Goal: Task Accomplishment & Management: Complete application form

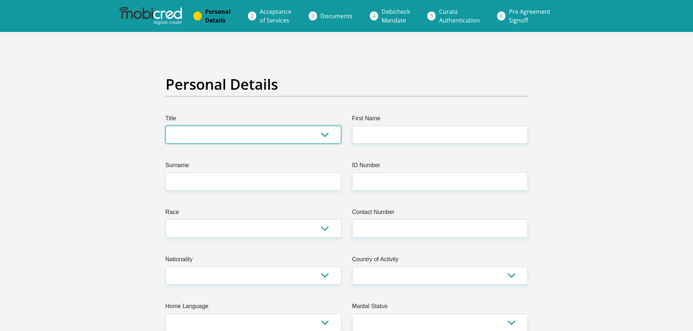
click at [228, 132] on select "Mr Ms Mrs Dr [PERSON_NAME]" at bounding box center [254, 135] width 176 height 18
select select "Mrs"
click at [166, 126] on select "Mr Ms Mrs Dr [PERSON_NAME]" at bounding box center [254, 135] width 176 height 18
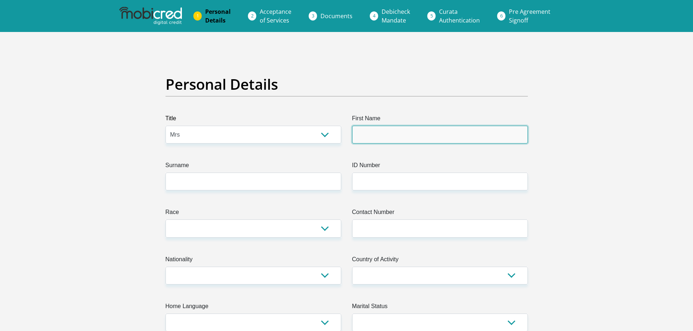
click at [390, 132] on input "First Name" at bounding box center [440, 135] width 176 height 18
type input "[PERSON_NAME]"
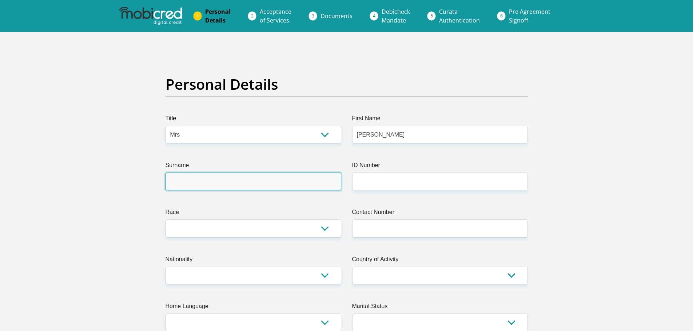
type input "Pelser"
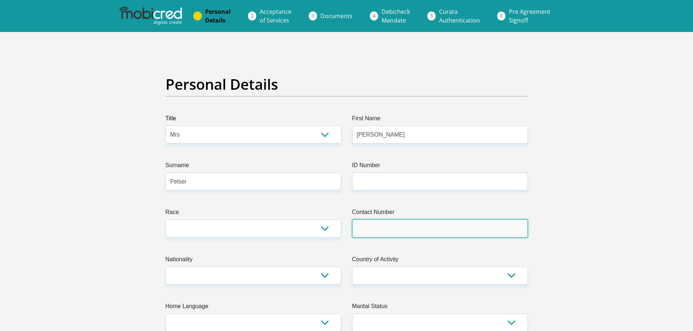
type input "0729974755"
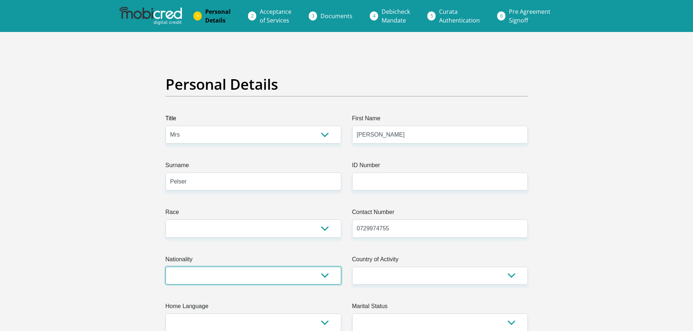
select select "ZAF"
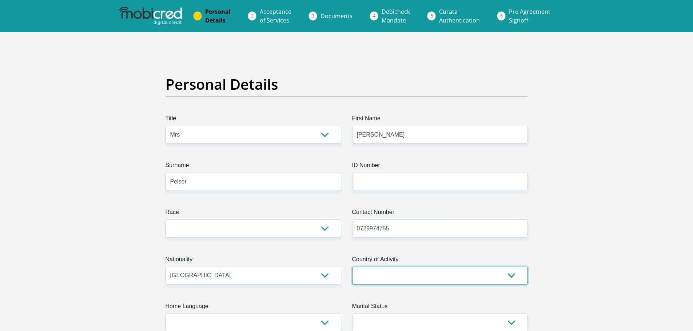
select select "ZAF"
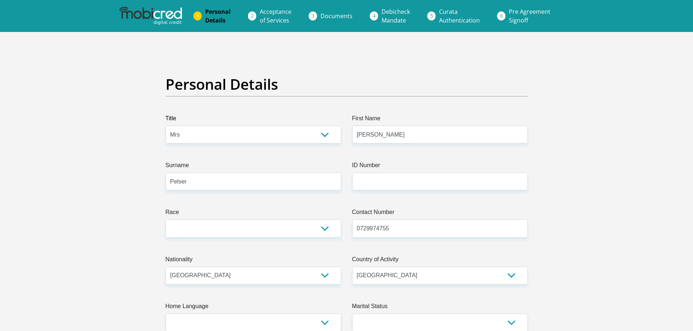
type input "[STREET_ADDRESS]"
type input "ALRODE SOUTH"
type input "Alrode South"
type input "1451"
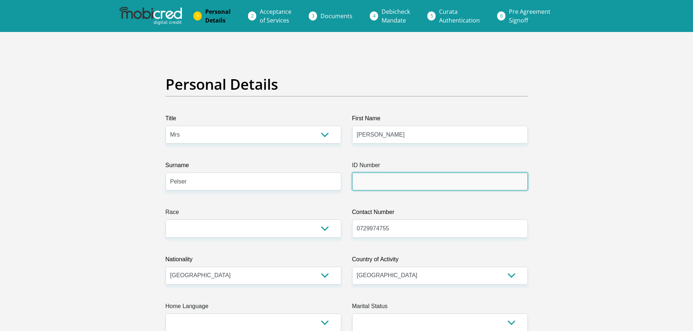
click at [366, 181] on input "ID Number" at bounding box center [440, 182] width 176 height 18
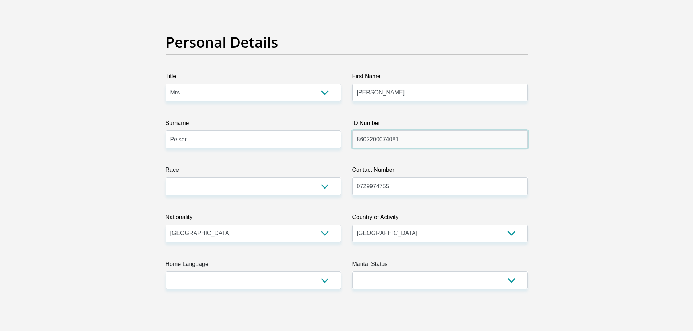
scroll to position [146, 0]
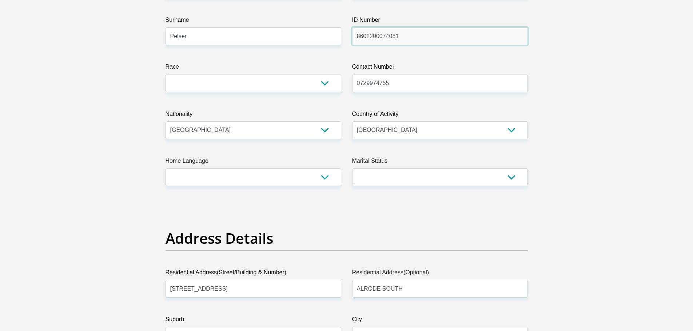
type input "8602200074081"
click at [325, 82] on select "Black Coloured Indian White Other" at bounding box center [254, 83] width 176 height 18
select select "4"
click at [166, 74] on select "Black Coloured Indian White Other" at bounding box center [254, 83] width 176 height 18
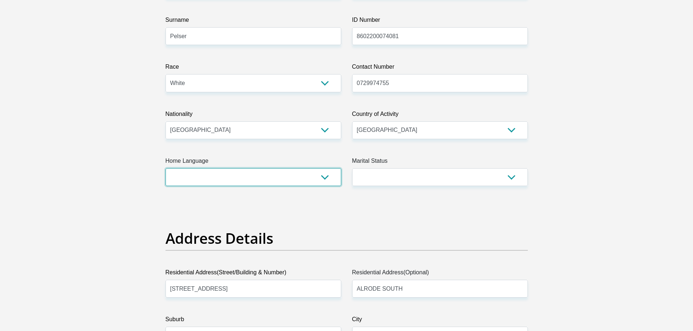
click at [308, 178] on select "Afrikaans English Sepedi South Ndebele Southern Sotho Swati Tsonga Tswana Venda…" at bounding box center [254, 177] width 176 height 18
select select "afr"
click at [166, 168] on select "Afrikaans English Sepedi South Ndebele Southern Sotho Swati Tsonga Tswana Venda…" at bounding box center [254, 177] width 176 height 18
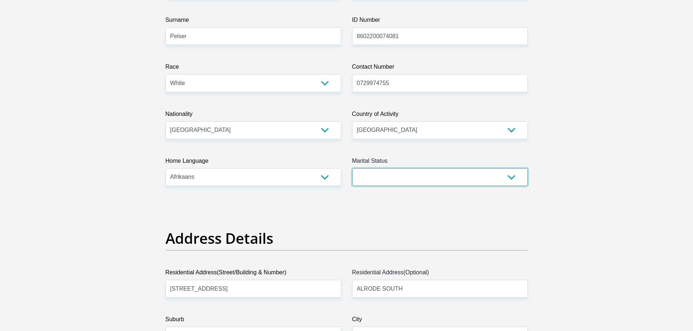
click at [393, 178] on select "Married ANC Single Divorced Widowed Married COP or Customary Law" at bounding box center [440, 177] width 176 height 18
click at [352, 168] on select "Married ANC Single Divorced Widowed Married COP or Customary Law" at bounding box center [440, 177] width 176 height 18
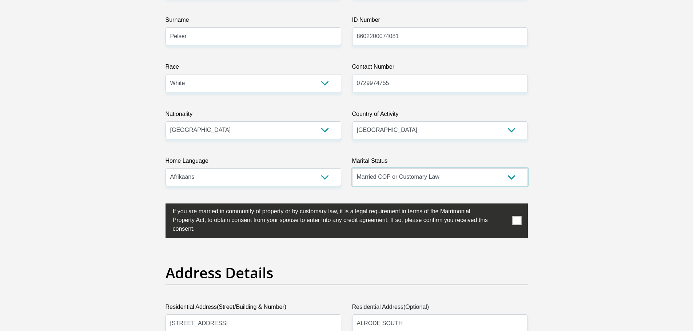
click at [394, 179] on select "Married ANC Single Divorced Widowed Married COP or Customary Law" at bounding box center [440, 177] width 176 height 18
select select "1"
click at [352, 168] on select "Married ANC Single Divorced Widowed Married COP or Customary Law" at bounding box center [440, 177] width 176 height 18
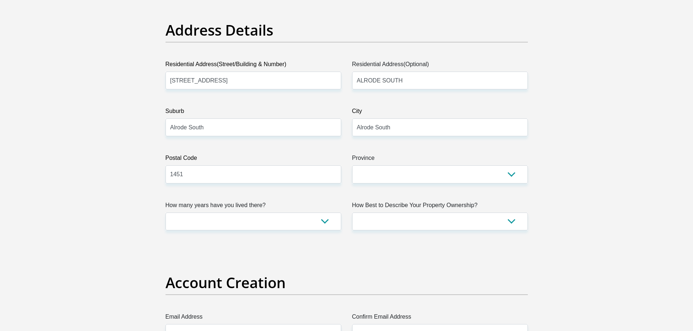
scroll to position [364, 0]
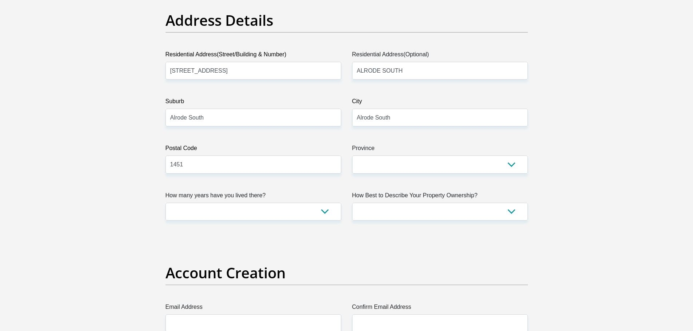
click at [212, 65] on div "Residential Address(Street/Building & Number) [STREET_ADDRESS]" at bounding box center [254, 64] width 176 height 29
click at [220, 75] on input "[STREET_ADDRESS]" at bounding box center [254, 71] width 176 height 18
type input "[STREET_ADDRESS][PERSON_NAME]"
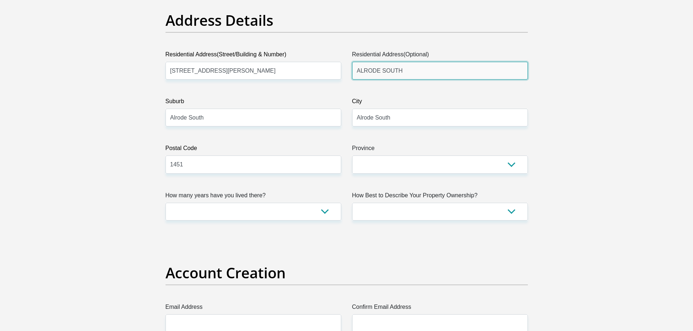
click at [397, 73] on input "ALRODE SOUTH" at bounding box center [440, 71] width 176 height 18
drag, startPoint x: 395, startPoint y: 74, endPoint x: 229, endPoint y: 83, distance: 166.9
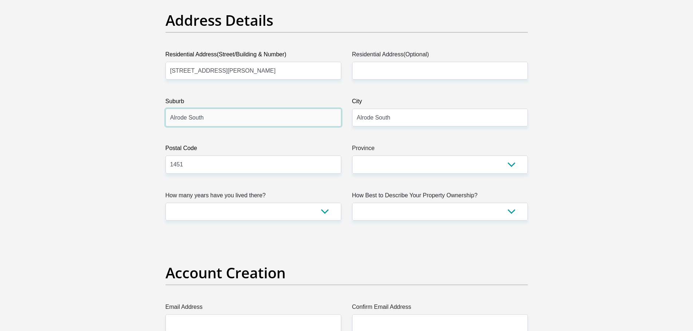
click at [227, 121] on input "Alrode South" at bounding box center [254, 118] width 176 height 18
drag, startPoint x: 231, startPoint y: 119, endPoint x: 143, endPoint y: 118, distance: 87.7
type input "[GEOGRAPHIC_DATA]"
click at [222, 170] on input "1451" at bounding box center [254, 165] width 176 height 18
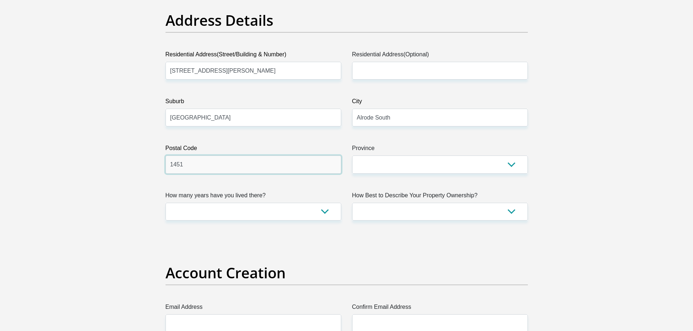
drag, startPoint x: 240, startPoint y: 172, endPoint x: 100, endPoint y: 182, distance: 140.8
type input "2194"
drag, startPoint x: 387, startPoint y: 120, endPoint x: 392, endPoint y: 120, distance: 4.4
click at [387, 120] on input "Alrode South" at bounding box center [440, 118] width 176 height 18
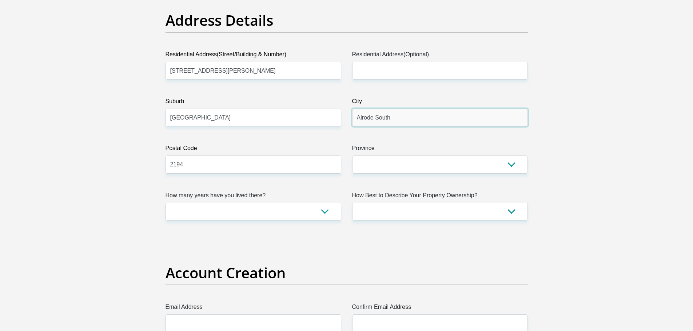
drag, startPoint x: 410, startPoint y: 116, endPoint x: 297, endPoint y: 139, distance: 115.0
click at [387, 116] on input "Roodepoort" at bounding box center [440, 118] width 176 height 18
drag, startPoint x: 407, startPoint y: 119, endPoint x: 275, endPoint y: 125, distance: 131.8
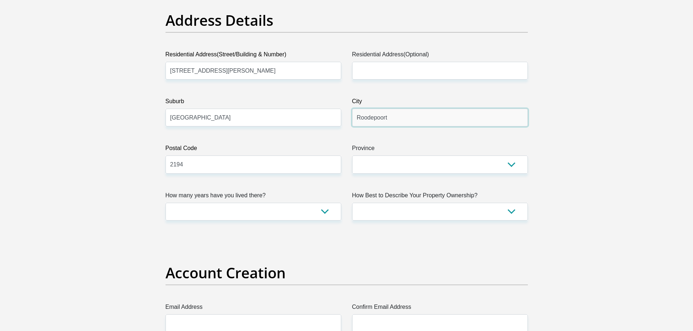
type input "Randburg"
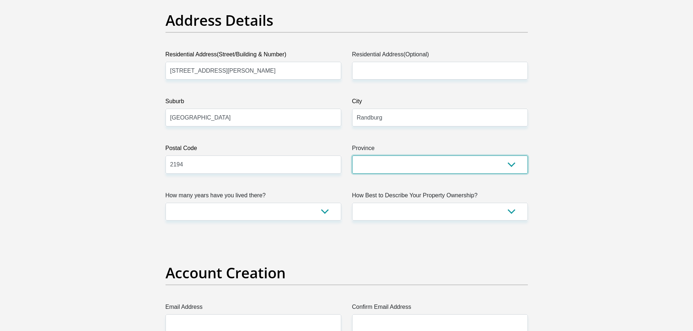
click at [412, 163] on select "Eastern Cape Free State [GEOGRAPHIC_DATA] [GEOGRAPHIC_DATA][DATE] [GEOGRAPHIC_D…" at bounding box center [440, 165] width 176 height 18
select select "Gauteng"
click at [352, 156] on select "Eastern Cape Free State [GEOGRAPHIC_DATA] [GEOGRAPHIC_DATA][DATE] [GEOGRAPHIC_D…" at bounding box center [440, 165] width 176 height 18
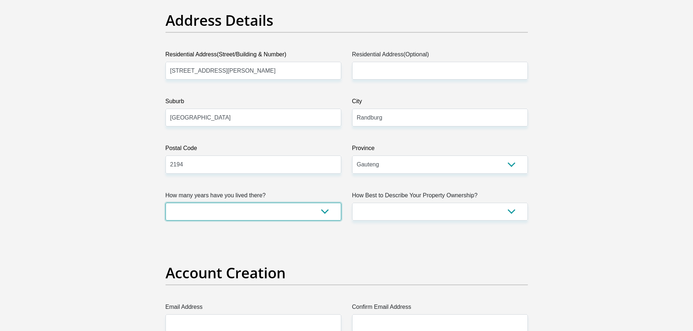
click at [304, 206] on select "less than 1 year 1-3 years 3-5 years 5+ years" at bounding box center [254, 212] width 176 height 18
select select "5"
click at [166, 203] on select "less than 1 year 1-3 years 3-5 years 5+ years" at bounding box center [254, 212] width 176 height 18
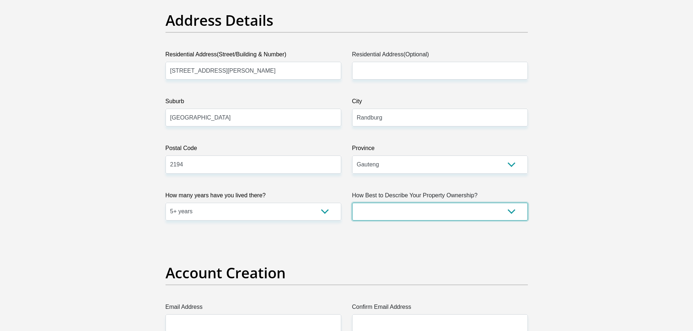
click at [473, 208] on select "Owned Rented Family Owned Company Dwelling" at bounding box center [440, 212] width 176 height 18
select select "Owned"
click at [352, 203] on select "Owned Rented Family Owned Company Dwelling" at bounding box center [440, 212] width 176 height 18
click at [372, 212] on select "Owned Rented Family Owned Company Dwelling" at bounding box center [440, 212] width 176 height 18
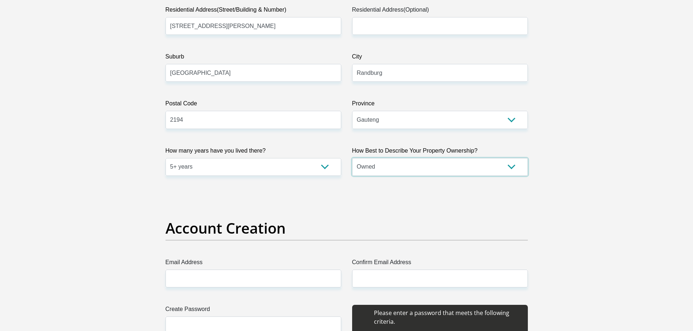
scroll to position [473, 0]
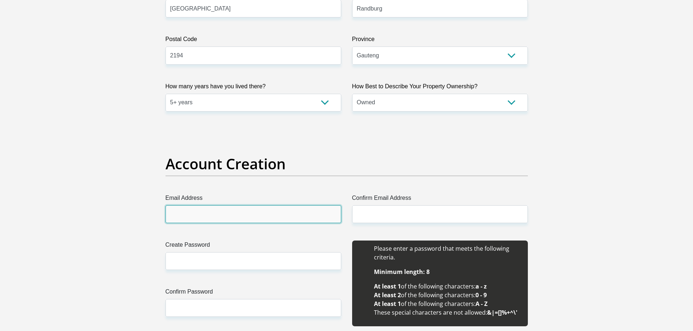
click at [245, 217] on input "Email Address" at bounding box center [254, 215] width 176 height 18
type input "[EMAIL_ADDRESS][DOMAIN_NAME]"
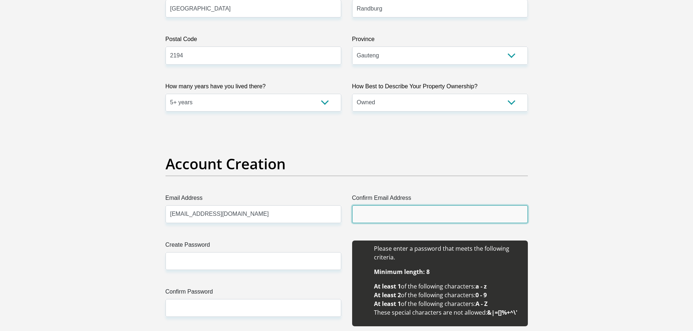
type input "[EMAIL_ADDRESS][DOMAIN_NAME]"
type input "[PERSON_NAME]"
type input "Pelser"
type input "0729974755"
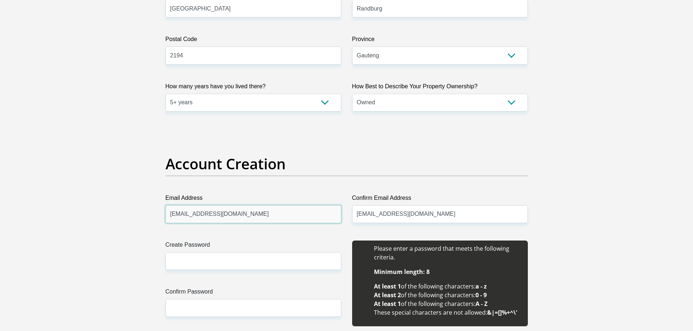
scroll to position [546, 0]
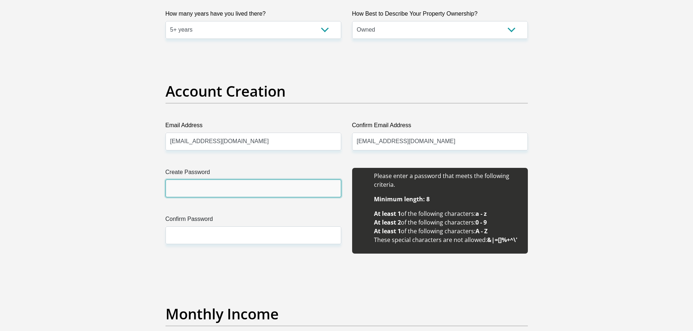
click at [213, 191] on input "Create Password" at bounding box center [254, 189] width 176 height 18
type input "0809Andre!"
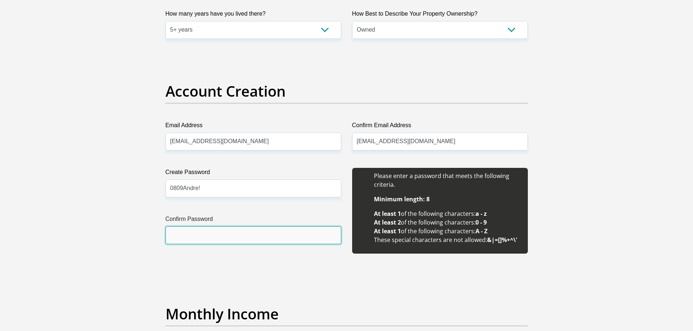
click at [197, 239] on input "Confirm Password" at bounding box center [254, 236] width 176 height 18
type input "0809Andre!"
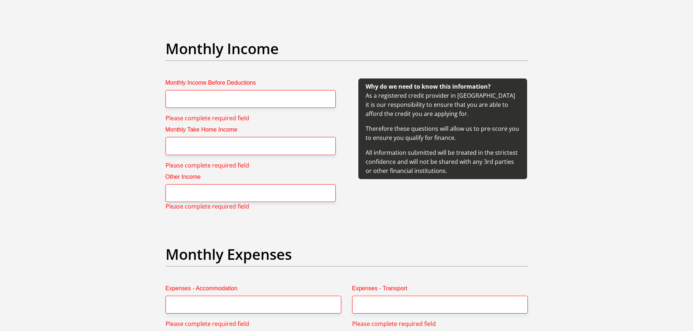
click at [361, 210] on div "Why do we need to know this information? As a registered credit provider in [GE…" at bounding box center [443, 149] width 192 height 141
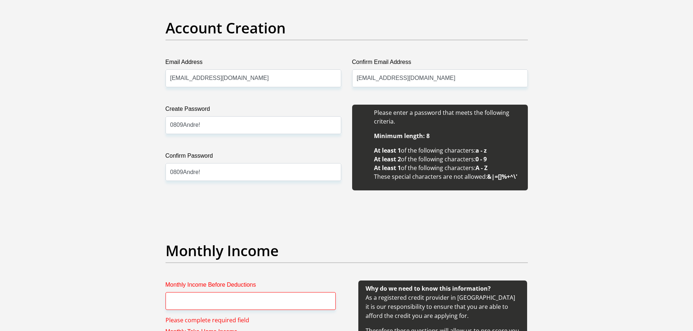
scroll to position [707, 0]
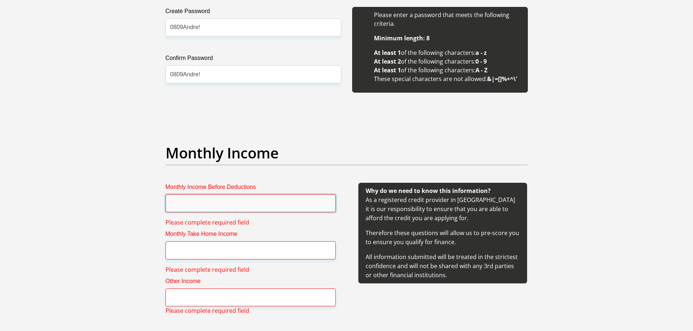
click at [239, 208] on input "Monthly Income Before Deductions" at bounding box center [251, 204] width 170 height 18
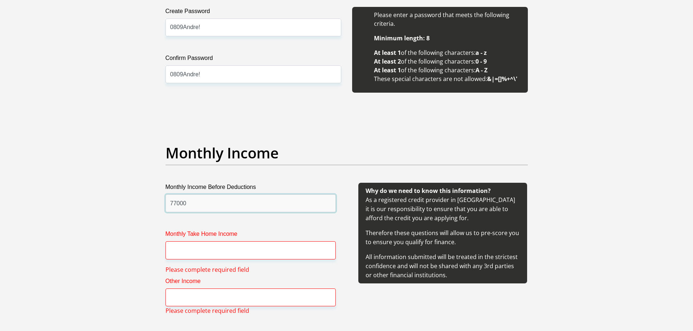
type input "77000"
click at [226, 258] on input "Monthly Take Home Income" at bounding box center [251, 251] width 170 height 18
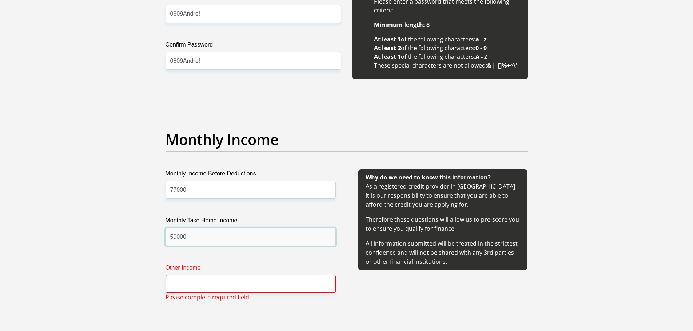
scroll to position [852, 0]
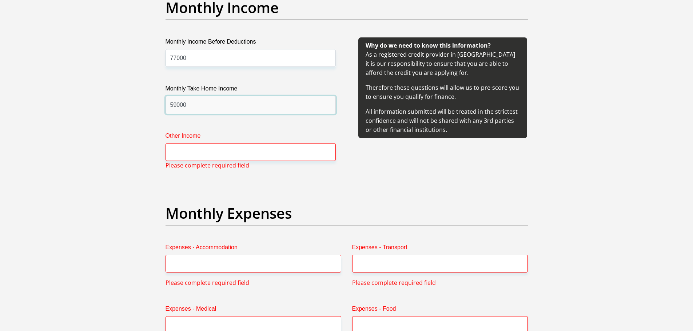
type input "59000"
click at [225, 156] on input "Other Income" at bounding box center [251, 152] width 170 height 18
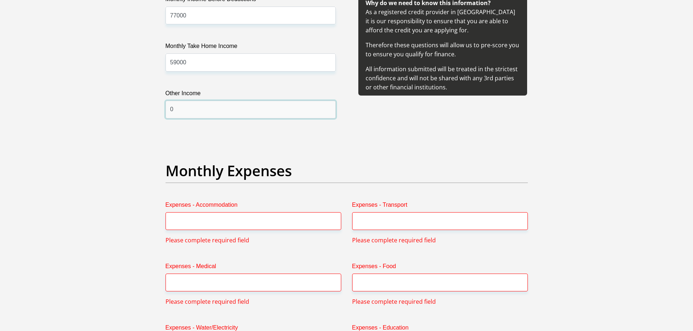
scroll to position [962, 0]
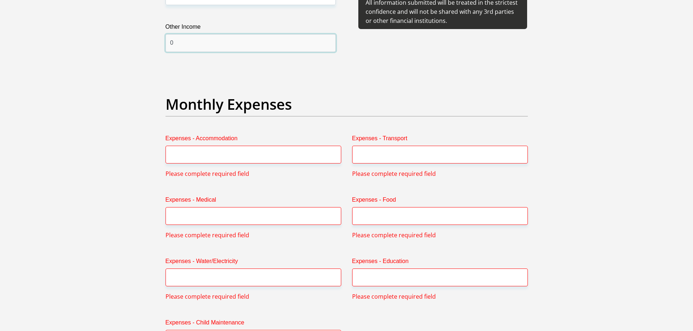
type input "0"
click at [248, 158] on input "Expenses - Accommodation" at bounding box center [254, 155] width 176 height 18
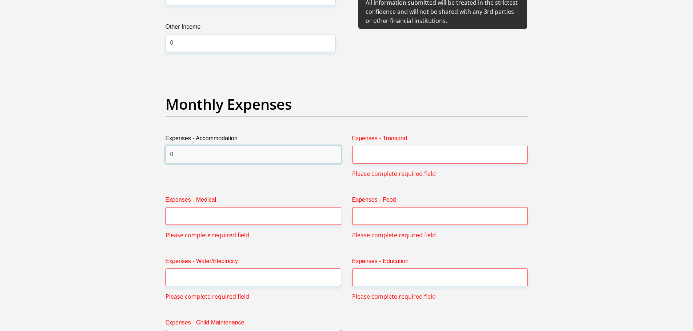
type input "0"
click at [364, 155] on input "Expenses - Transport" at bounding box center [440, 155] width 176 height 18
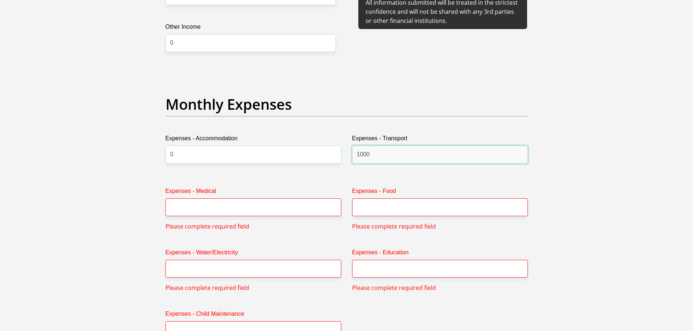
type input "1000"
click at [233, 215] on input "Expenses - Medical" at bounding box center [254, 208] width 176 height 18
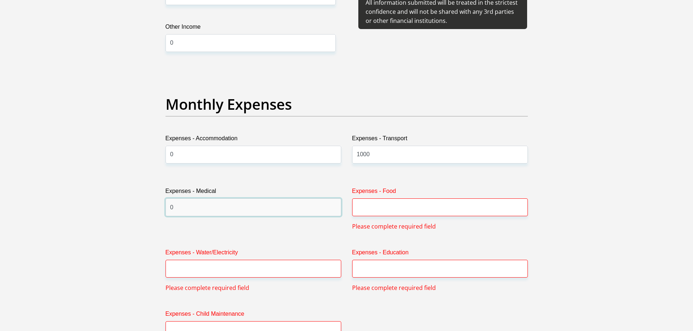
type input "0"
click at [372, 207] on input "Expenses - Food" at bounding box center [440, 208] width 176 height 18
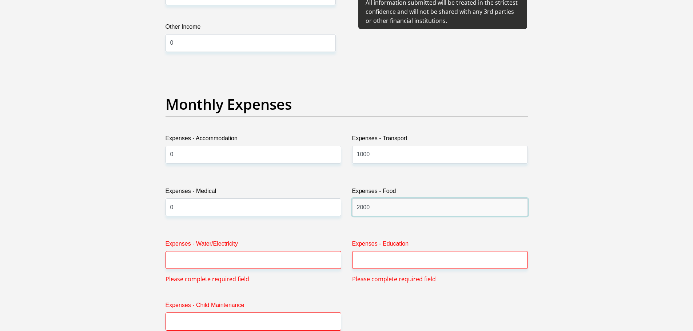
type input "2000"
click at [221, 257] on input "Expenses - Water/Electricity" at bounding box center [254, 260] width 176 height 18
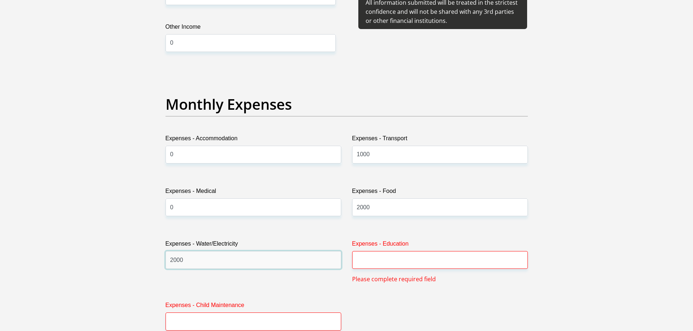
type input "2000"
click at [372, 266] on input "Expenses - Education" at bounding box center [440, 260] width 176 height 18
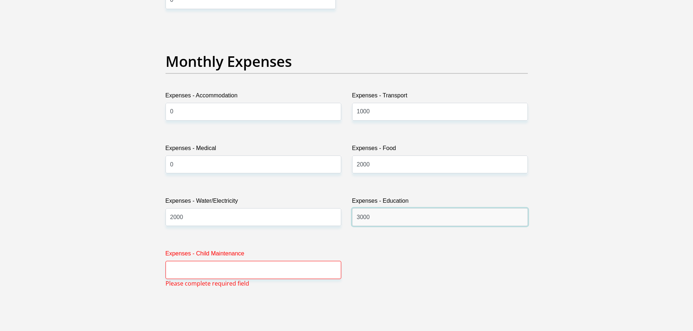
scroll to position [1071, 0]
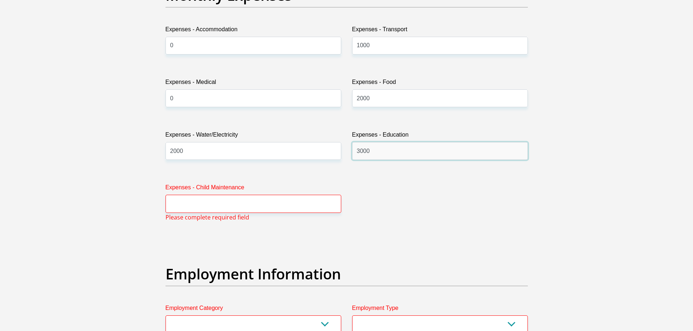
type input "3000"
click at [247, 207] on input "Expenses - Child Maintenance" at bounding box center [254, 204] width 176 height 18
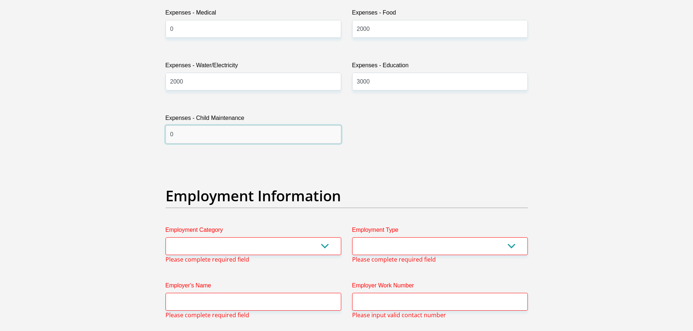
scroll to position [1180, 0]
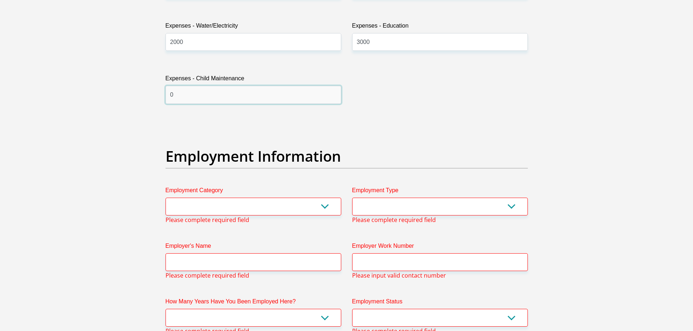
type input "0"
click at [253, 203] on select "AGRICULTURE ALCOHOL & TOBACCO CONSTRUCTION MATERIALS METALLURGY EQUIPMENT FOR R…" at bounding box center [254, 207] width 176 height 18
click at [226, 238] on div "Title Mr Ms Mrs Dr [PERSON_NAME] First Name [PERSON_NAME] Surname [PERSON_NAME]…" at bounding box center [346, 148] width 373 height 2429
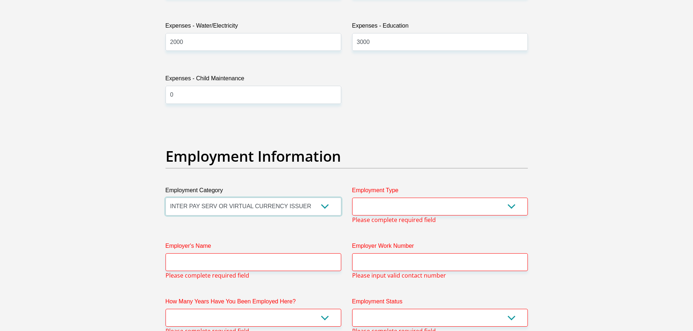
click at [232, 209] on select "AGRICULTURE ALCOHOL & TOBACCO CONSTRUCTION MATERIALS METALLURGY EQUIPMENT FOR R…" at bounding box center [254, 207] width 176 height 18
select select "9"
click at [166, 198] on select "AGRICULTURE ALCOHOL & TOBACCO CONSTRUCTION MATERIALS METALLURGY EQUIPMENT FOR R…" at bounding box center [254, 207] width 176 height 18
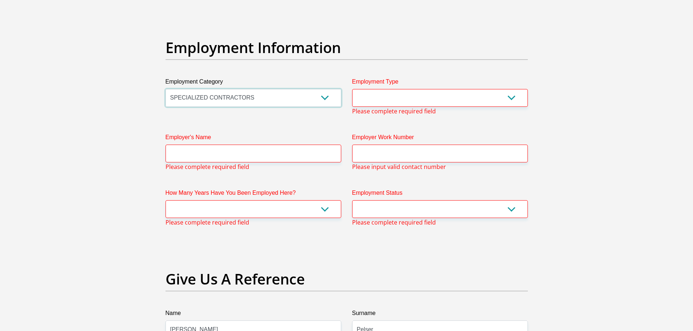
scroll to position [1289, 0]
click at [402, 94] on select "College/Lecturer Craft Seller Creative Driver Executive Farmer Forces - Non Com…" at bounding box center [440, 98] width 176 height 18
click at [510, 99] on select "College/Lecturer Craft Seller Creative Driver Executive Farmer Forces - Non Com…" at bounding box center [440, 98] width 176 height 18
select select "Executive"
click at [352, 89] on select "College/Lecturer Craft Seller Creative Driver Executive Farmer Forces - Non Com…" at bounding box center [440, 98] width 176 height 18
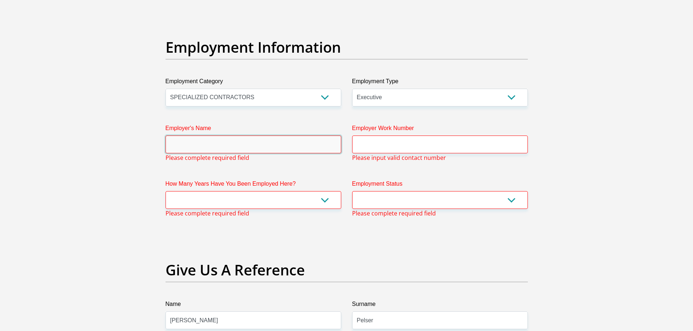
click at [243, 145] on input "Employer's Name" at bounding box center [254, 145] width 176 height 18
type input "PICAPUTER"
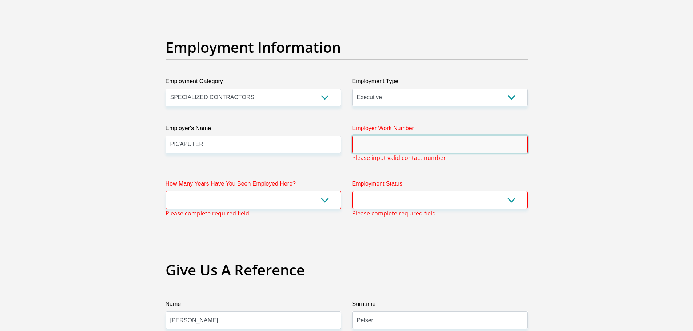
click at [407, 146] on input "Employer Work Number" at bounding box center [440, 145] width 176 height 18
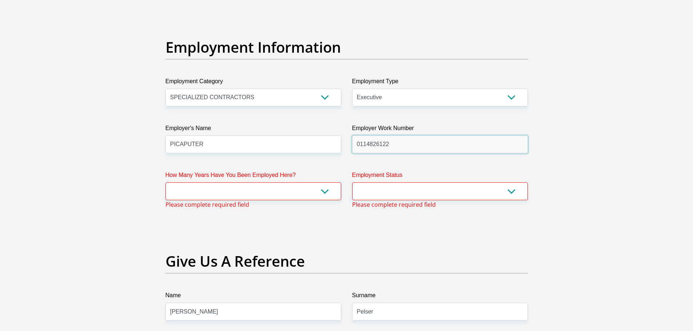
type input "0114826122"
click at [282, 188] on select "less than 1 year 1-3 years 3-5 years 5+ years" at bounding box center [254, 192] width 176 height 18
select select "60"
click at [166, 183] on select "less than 1 year 1-3 years 3-5 years 5+ years" at bounding box center [254, 192] width 176 height 18
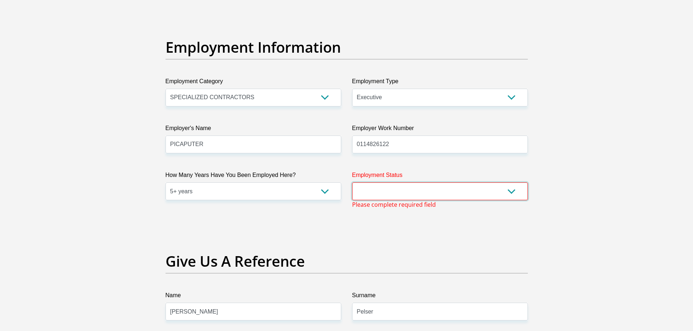
click at [435, 192] on select "Permanent/Full-time Part-time/Casual [DEMOGRAPHIC_DATA] Worker Self-Employed Ho…" at bounding box center [440, 192] width 176 height 18
select select "1"
click at [352, 183] on select "Permanent/Full-time Part-time/Casual [DEMOGRAPHIC_DATA] Worker Self-Employed Ho…" at bounding box center [440, 192] width 176 height 18
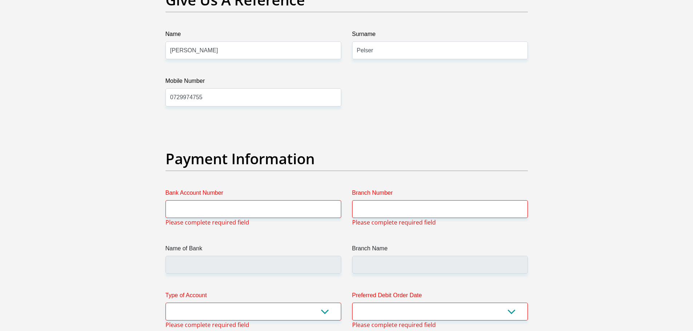
scroll to position [1544, 0]
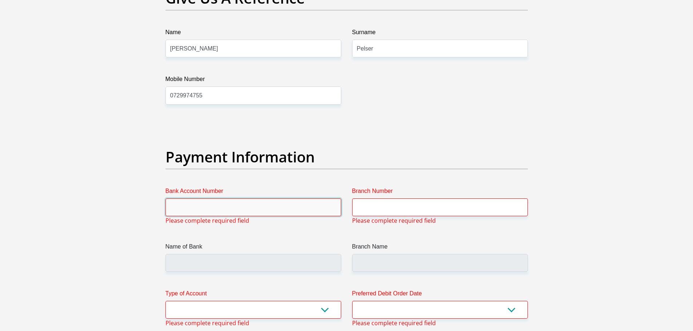
click at [216, 210] on input "Bank Account Number" at bounding box center [254, 208] width 176 height 18
type input "9072309940"
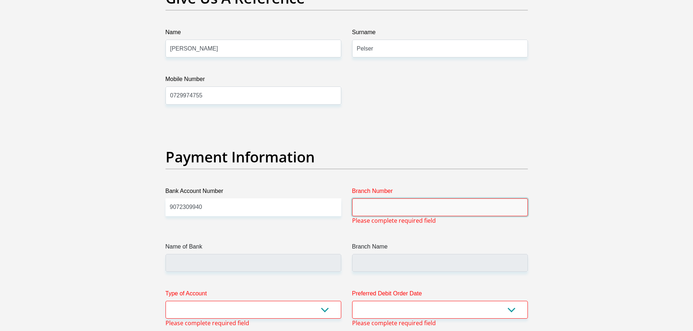
click at [374, 204] on input "Branch Number" at bounding box center [440, 208] width 176 height 18
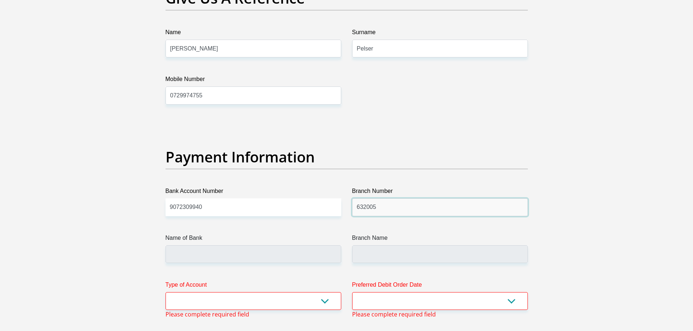
type input "632005"
click at [267, 254] on input "Name of Bank" at bounding box center [254, 255] width 176 height 18
type input "ABSA BANK"
type input "ABSA ELECTRONIC SETTLEMENT CNT"
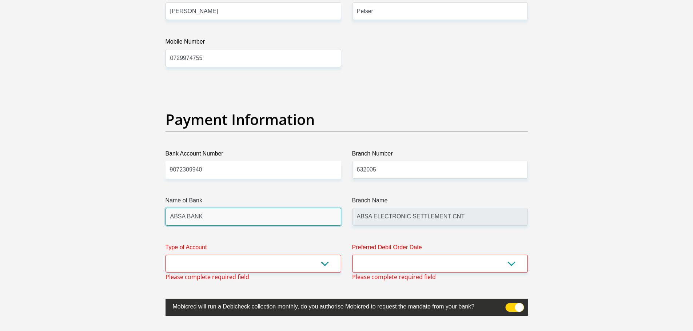
scroll to position [1617, 0]
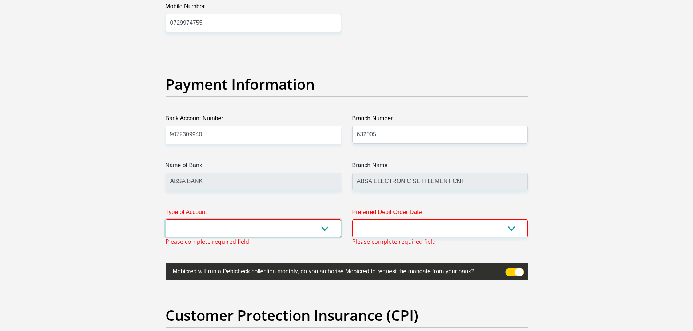
click at [279, 227] on select "Cheque Savings" at bounding box center [254, 229] width 176 height 18
select select "SAV"
click at [166, 220] on select "Cheque Savings" at bounding box center [254, 229] width 176 height 18
click at [378, 231] on select "1st 2nd 3rd 4th 5th 7th 18th 19th 20th 21st 22nd 23rd 24th 25th 26th 27th 28th …" at bounding box center [440, 229] width 176 height 18
select select "7"
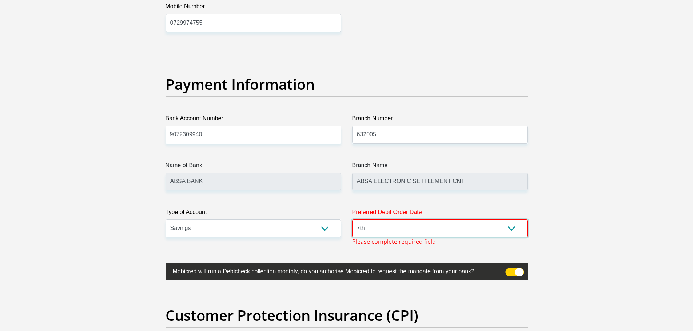
click at [352, 220] on select "1st 2nd 3rd 4th 5th 7th 18th 19th 20th 21st 22nd 23rd 24th 25th 26th 27th 28th …" at bounding box center [440, 229] width 176 height 18
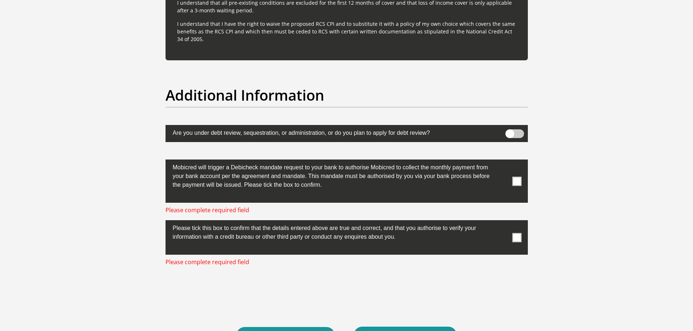
scroll to position [2199, 0]
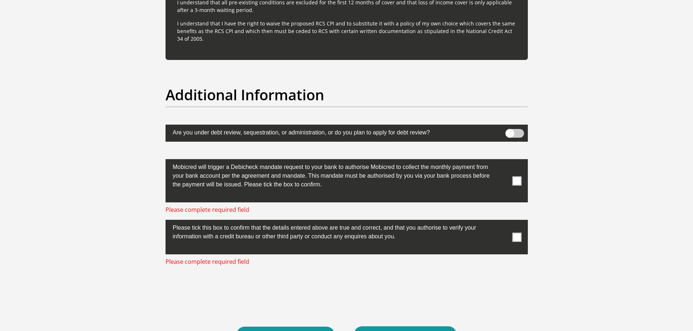
click at [518, 180] on span at bounding box center [516, 180] width 9 height 9
click at [502, 161] on input "checkbox" at bounding box center [502, 161] width 0 height 0
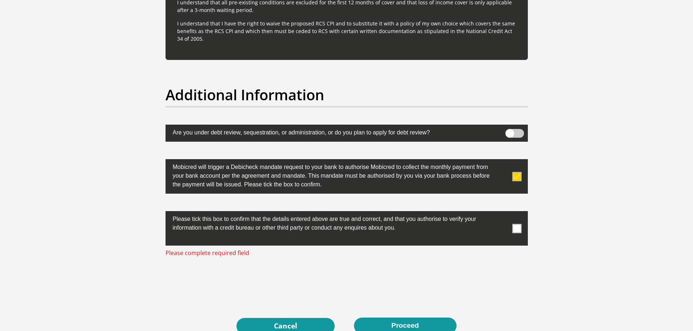
click at [517, 230] on span at bounding box center [516, 228] width 9 height 9
click at [502, 213] on input "checkbox" at bounding box center [502, 213] width 0 height 0
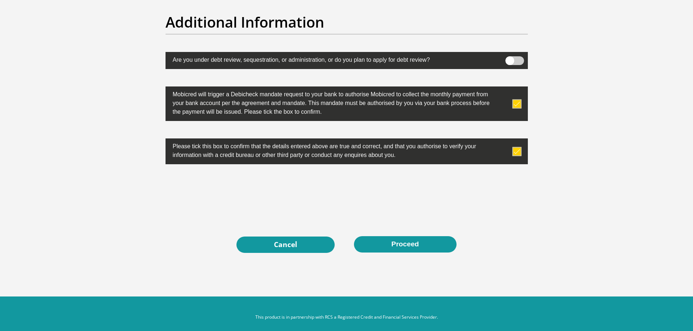
scroll to position [2279, 0]
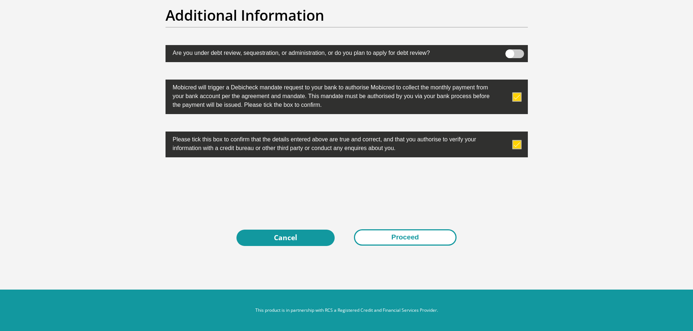
click at [395, 242] on button "Proceed" at bounding box center [405, 238] width 103 height 16
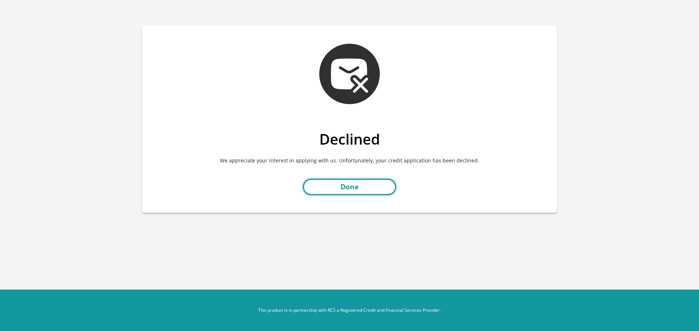
click at [359, 186] on link "Done" at bounding box center [349, 187] width 93 height 16
